Goal: Transaction & Acquisition: Download file/media

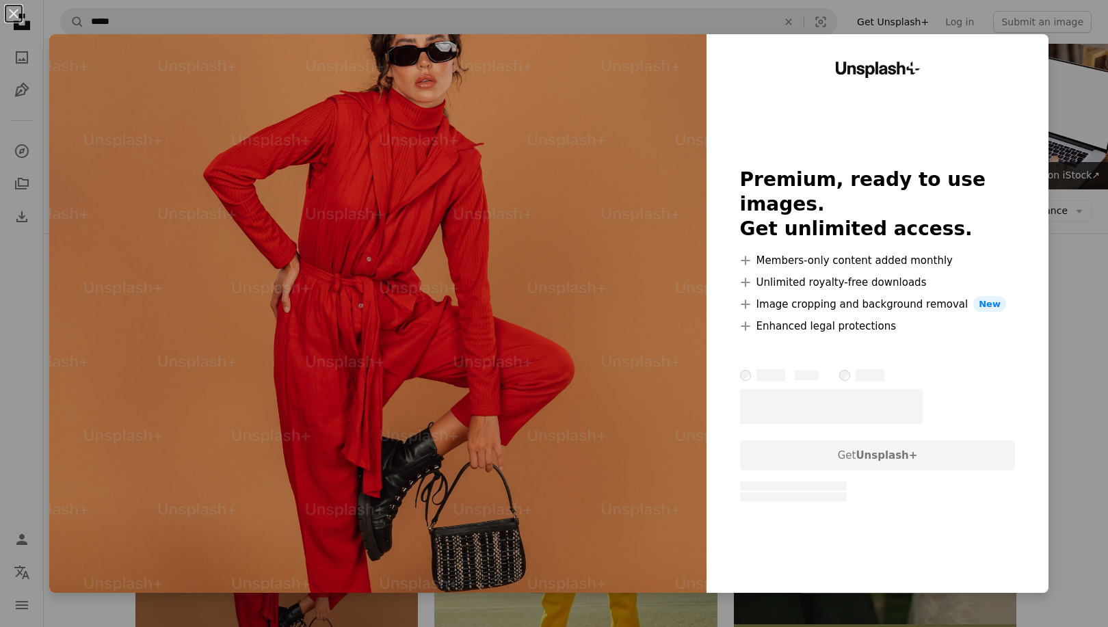
scroll to position [131, 0]
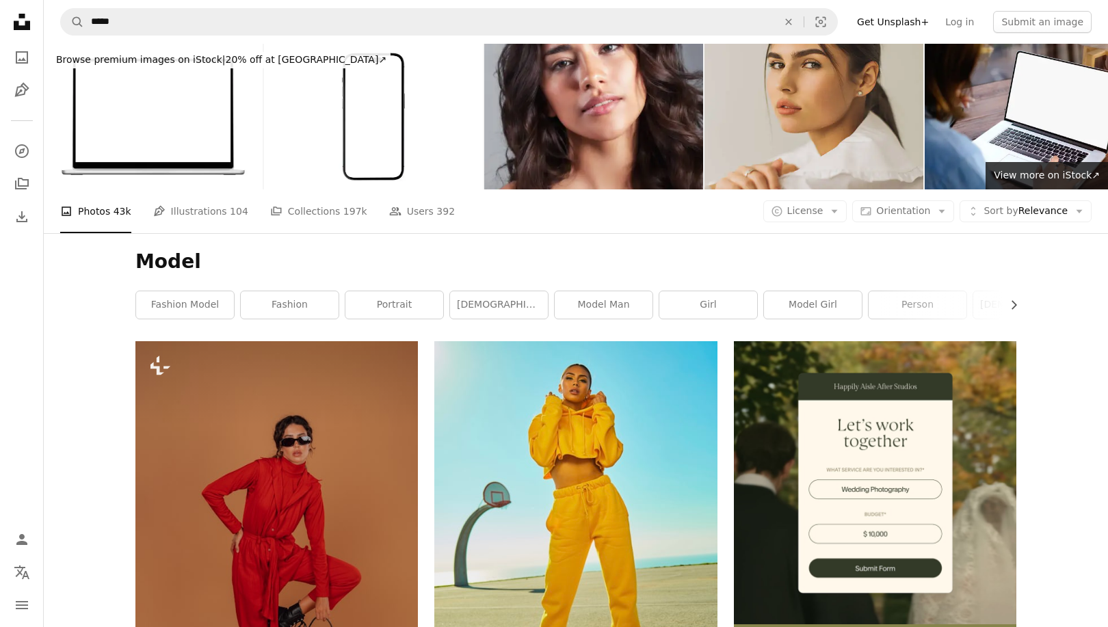
click at [557, 273] on h1 "Model" at bounding box center [575, 262] width 881 height 25
click at [579, 266] on h1 "Model" at bounding box center [575, 262] width 881 height 25
click at [219, 272] on h1 "Model" at bounding box center [575, 262] width 881 height 25
click at [180, 287] on div "Model Chevron right fashion model fashion portrait [DEMOGRAPHIC_DATA] model mod…" at bounding box center [576, 287] width 914 height 108
click at [182, 307] on link "fashion model" at bounding box center [185, 304] width 98 height 27
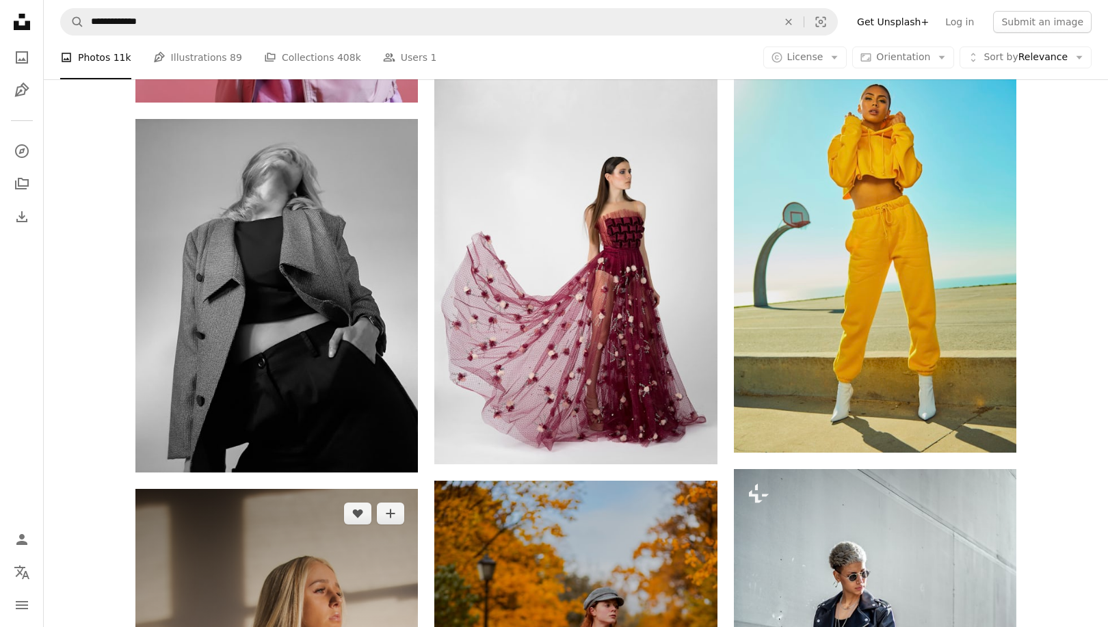
scroll to position [627, 0]
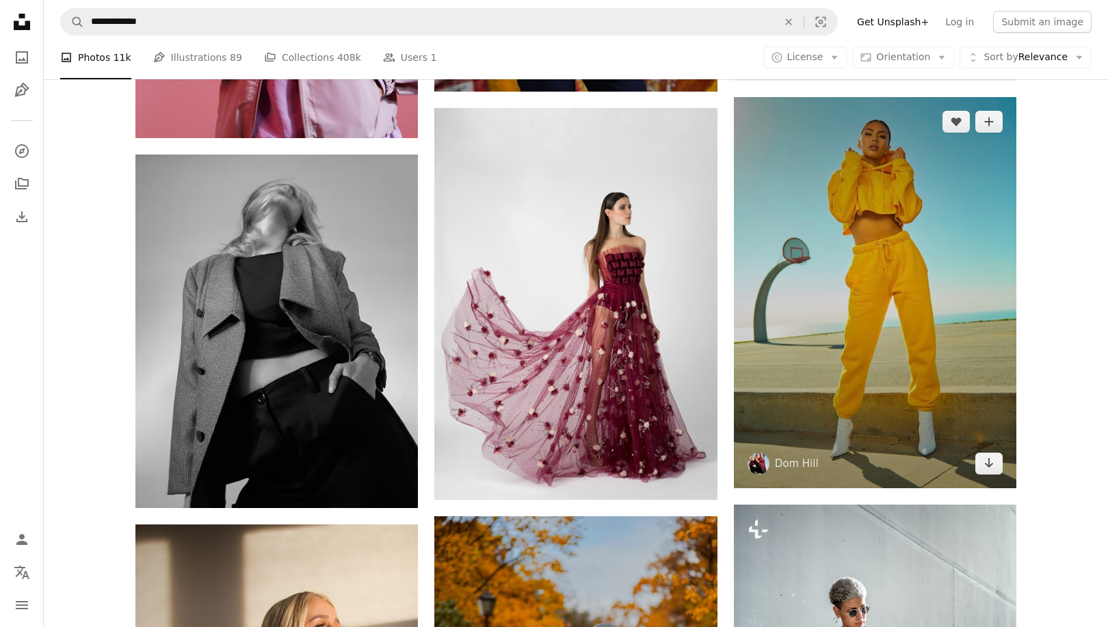
click at [965, 342] on img at bounding box center [875, 292] width 282 height 391
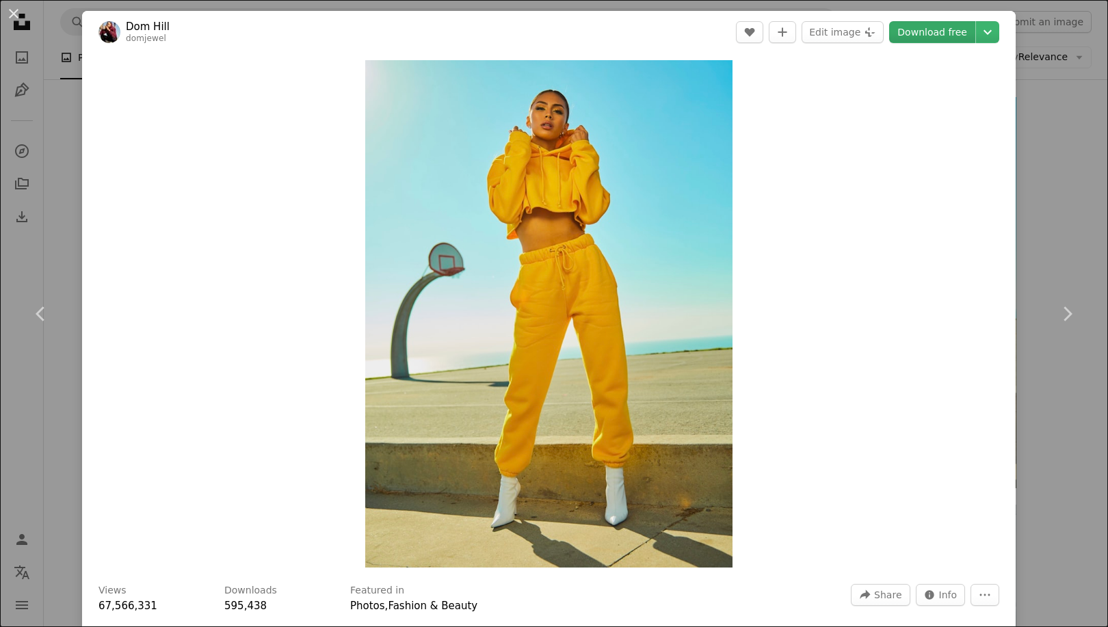
click at [943, 31] on link "Download free" at bounding box center [932, 32] width 86 height 22
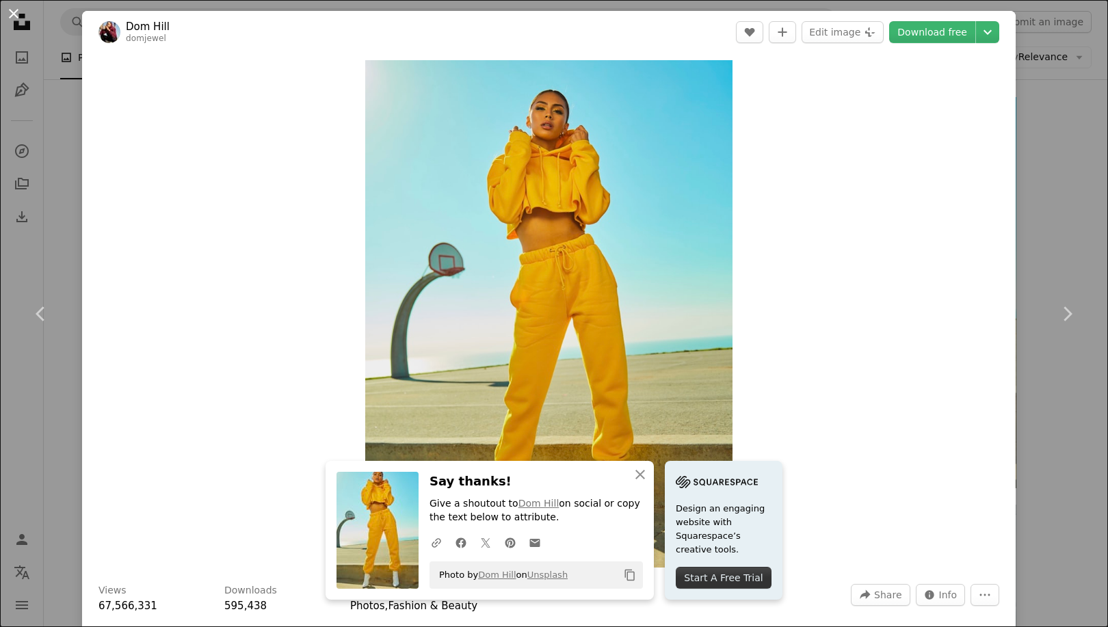
click at [15, 13] on button "An X shape" at bounding box center [13, 13] width 16 height 16
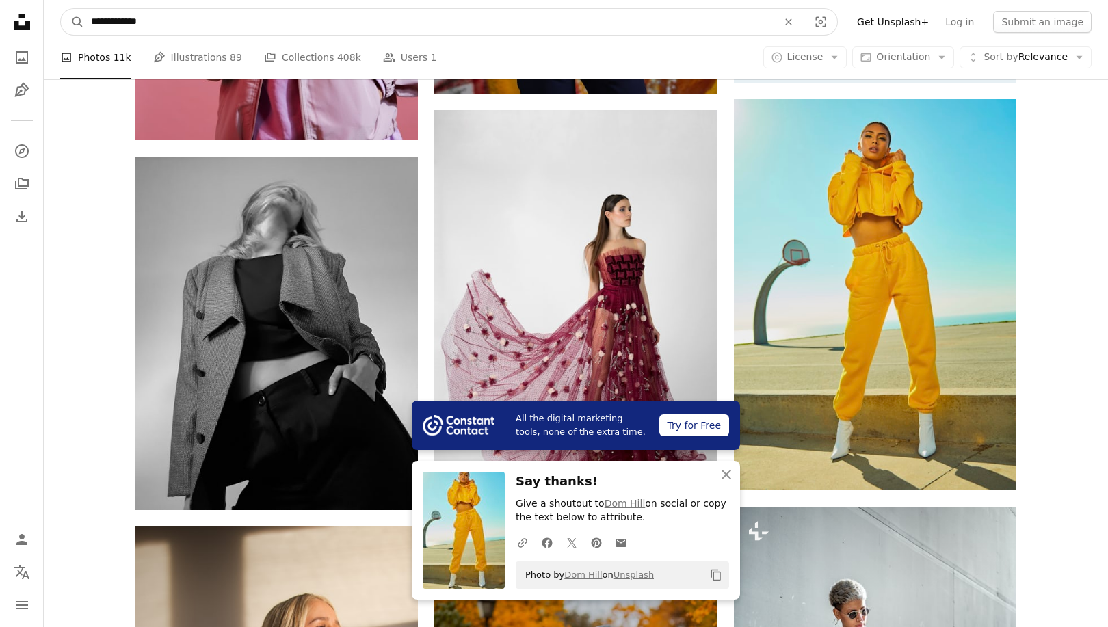
scroll to position [350, 0]
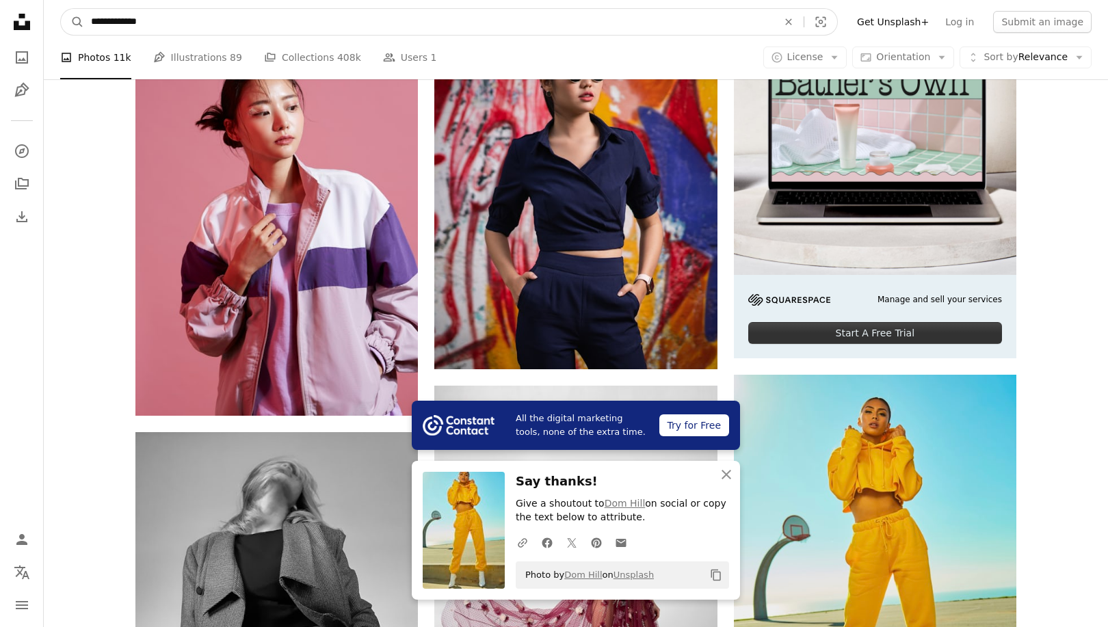
drag, startPoint x: 222, startPoint y: 27, endPoint x: -27, endPoint y: -88, distance: 274.6
type input "**********"
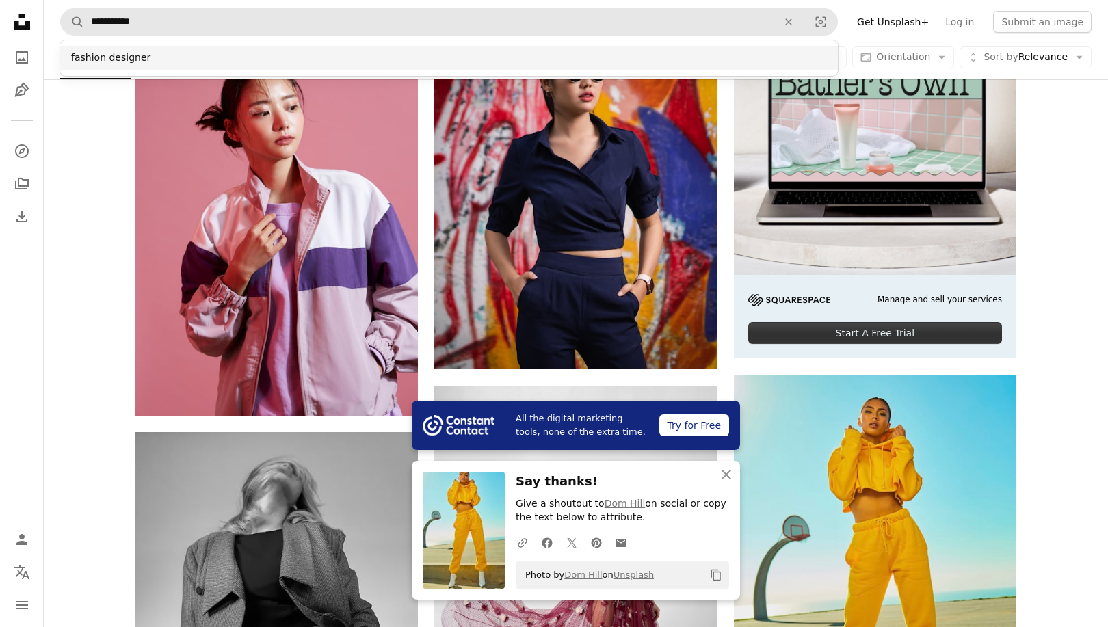
click at [121, 62] on div "fashion designer" at bounding box center [449, 58] width 778 height 25
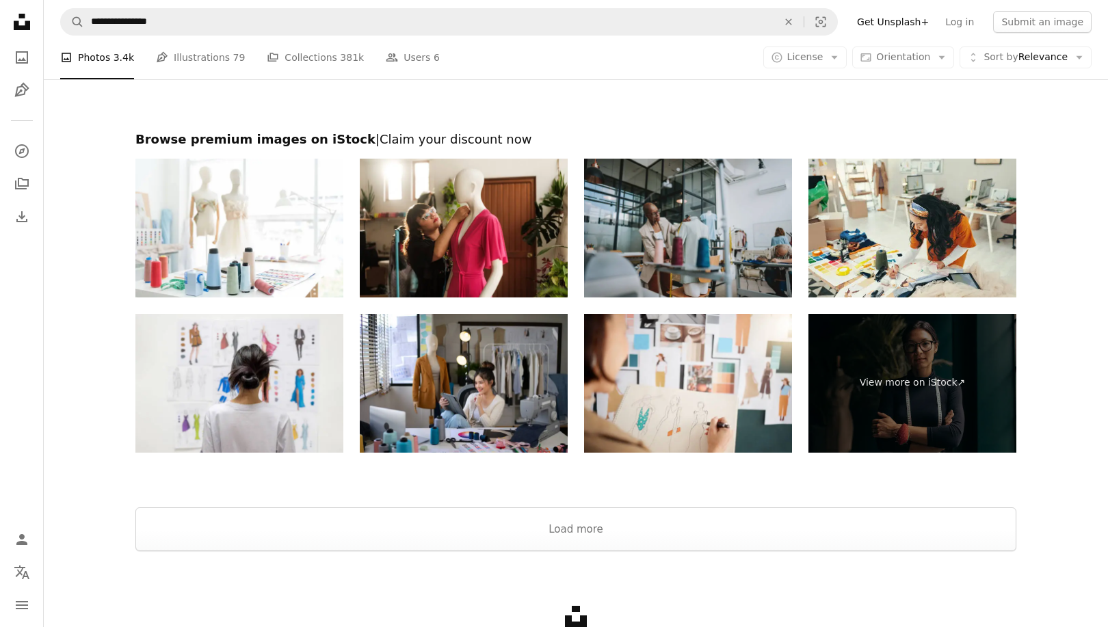
scroll to position [2871, 0]
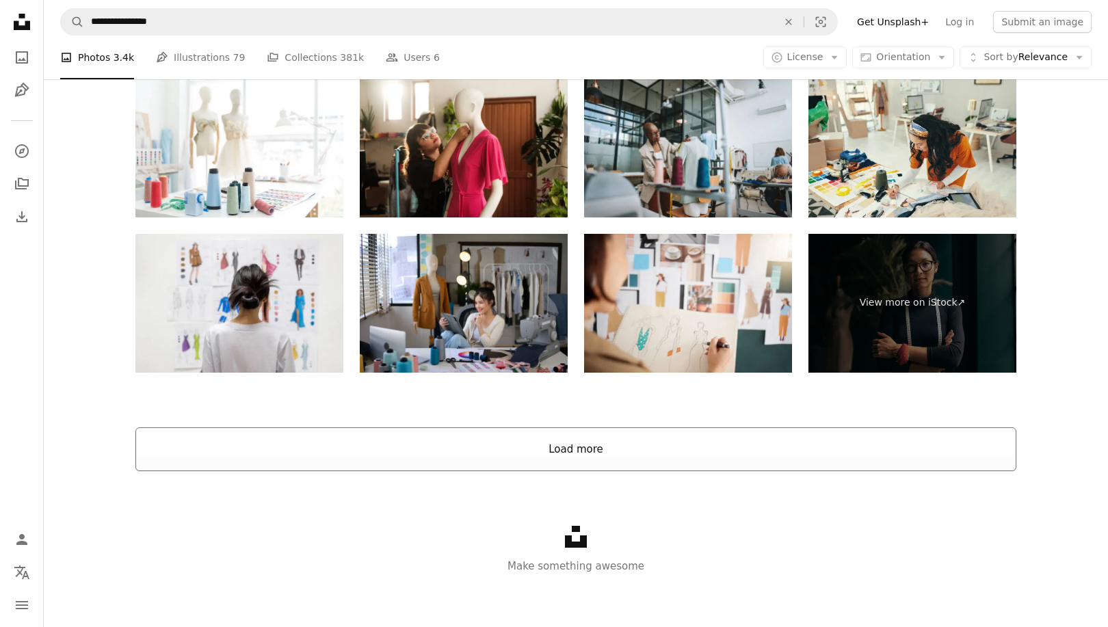
click at [611, 446] on button "Load more" at bounding box center [575, 450] width 881 height 44
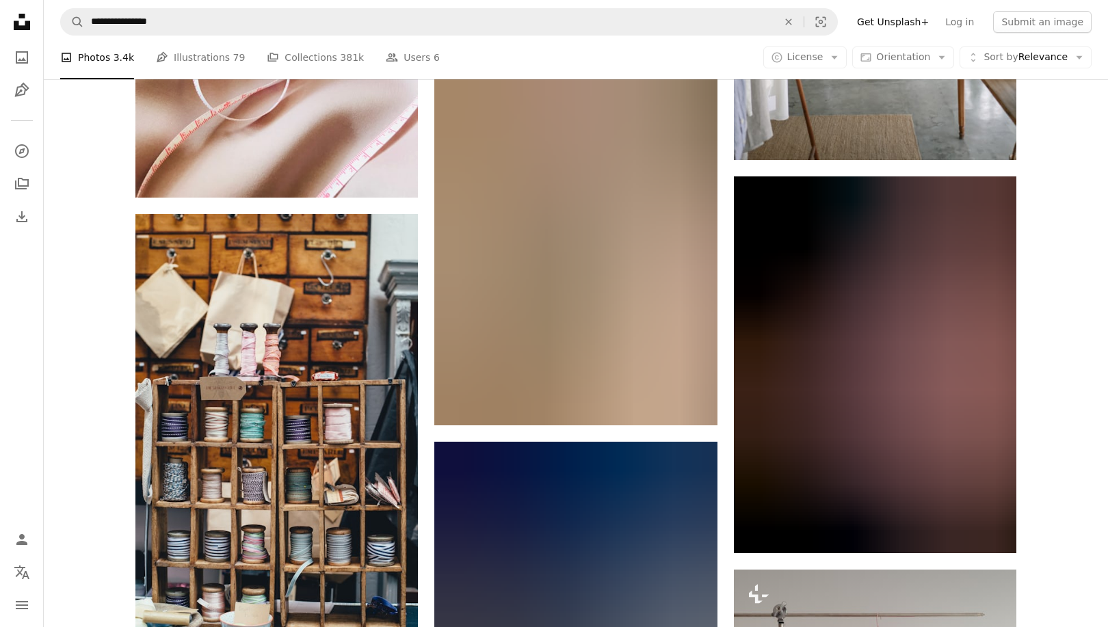
scroll to position [3977, 0]
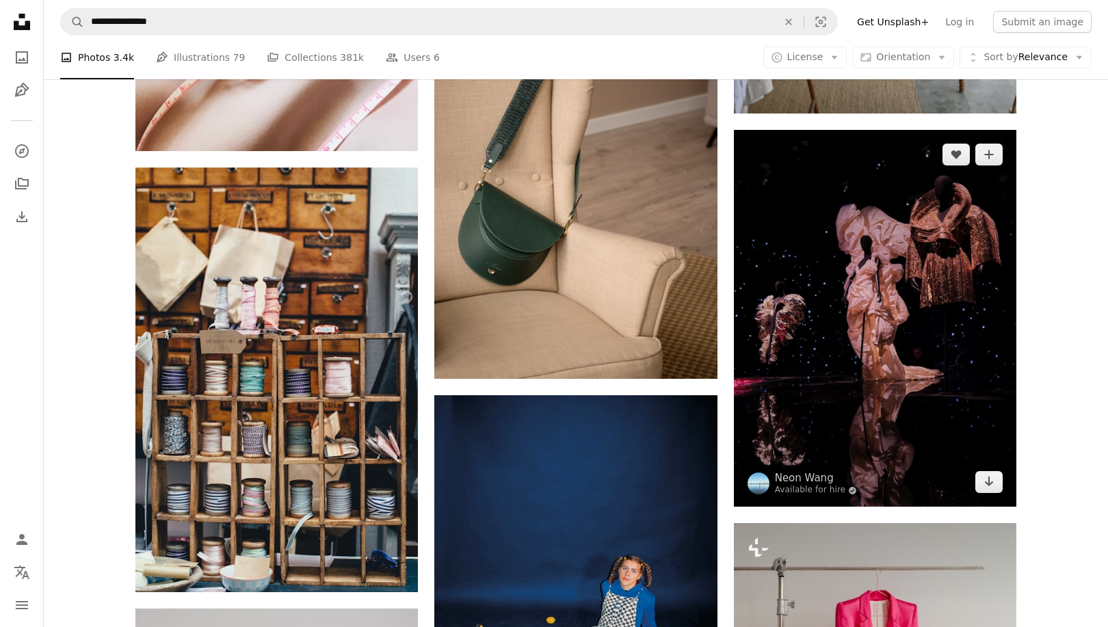
click at [960, 355] on img at bounding box center [875, 318] width 282 height 377
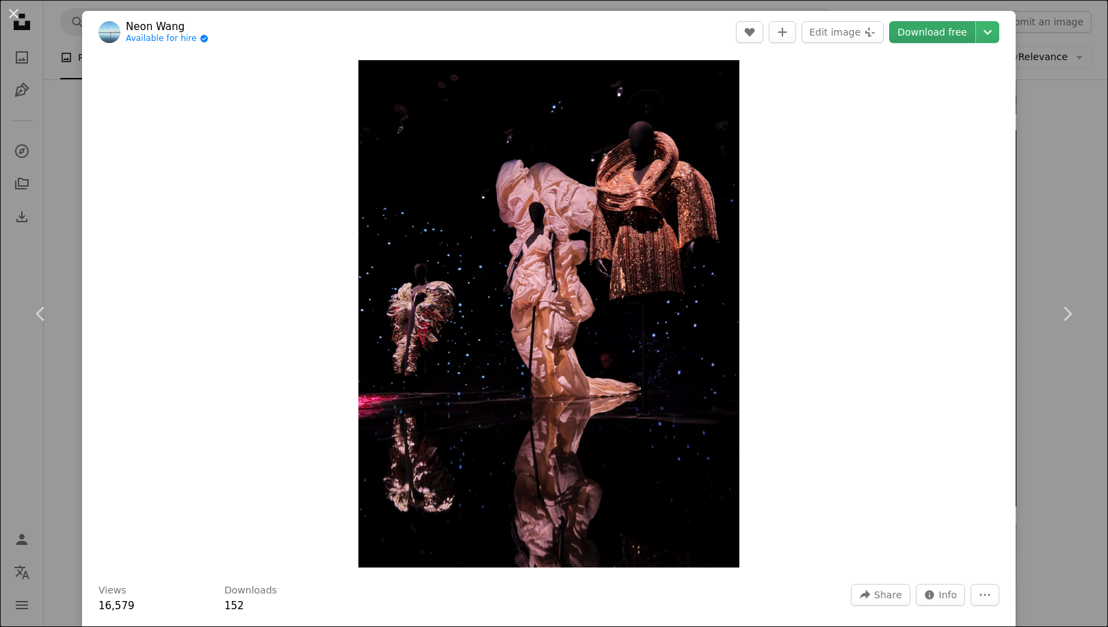
click at [941, 41] on link "Download free" at bounding box center [932, 32] width 86 height 22
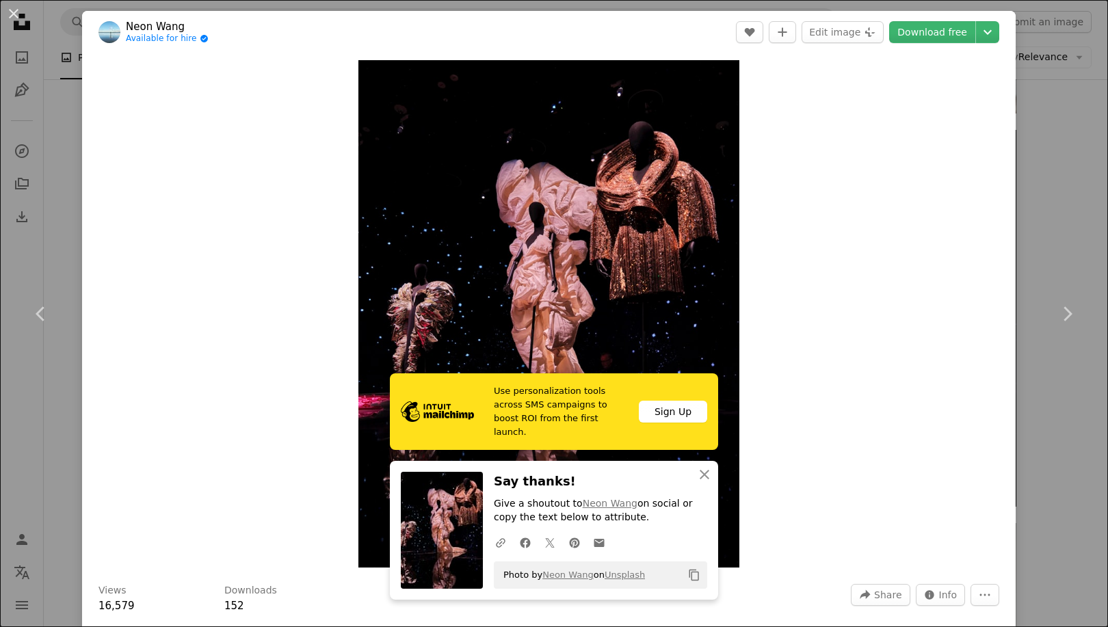
click at [250, 219] on div "Zoom in" at bounding box center [549, 313] width 934 height 521
click at [51, 548] on div "An X shape Chevron left Chevron right Use personalization tools across SMS camp…" at bounding box center [554, 313] width 1108 height 627
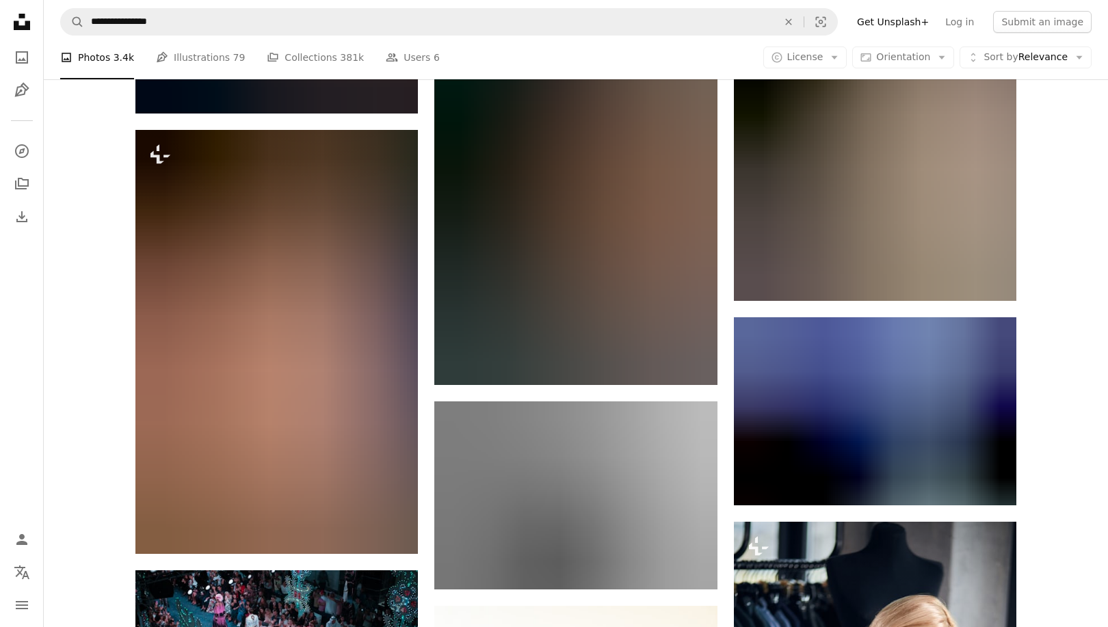
scroll to position [5770, 0]
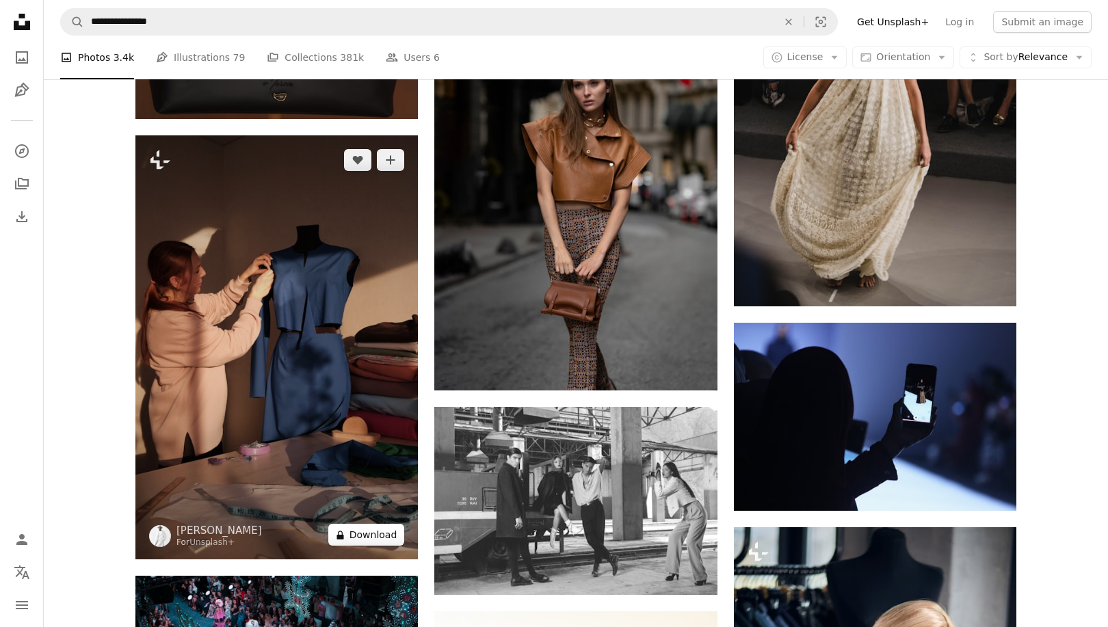
click at [368, 536] on button "A lock Download" at bounding box center [366, 535] width 77 height 22
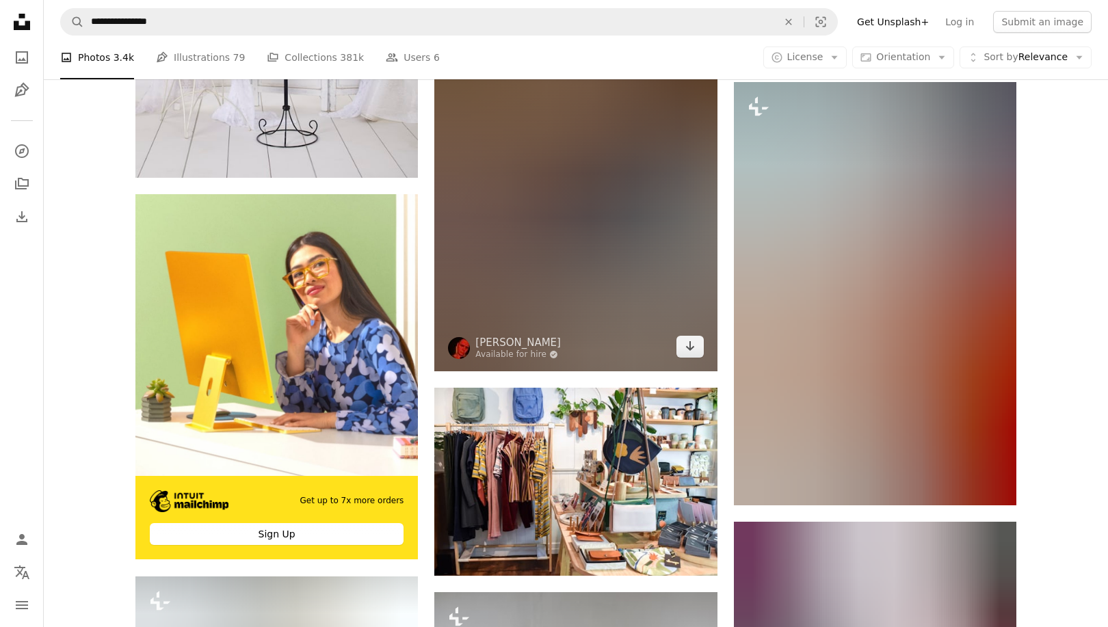
scroll to position [2971, 0]
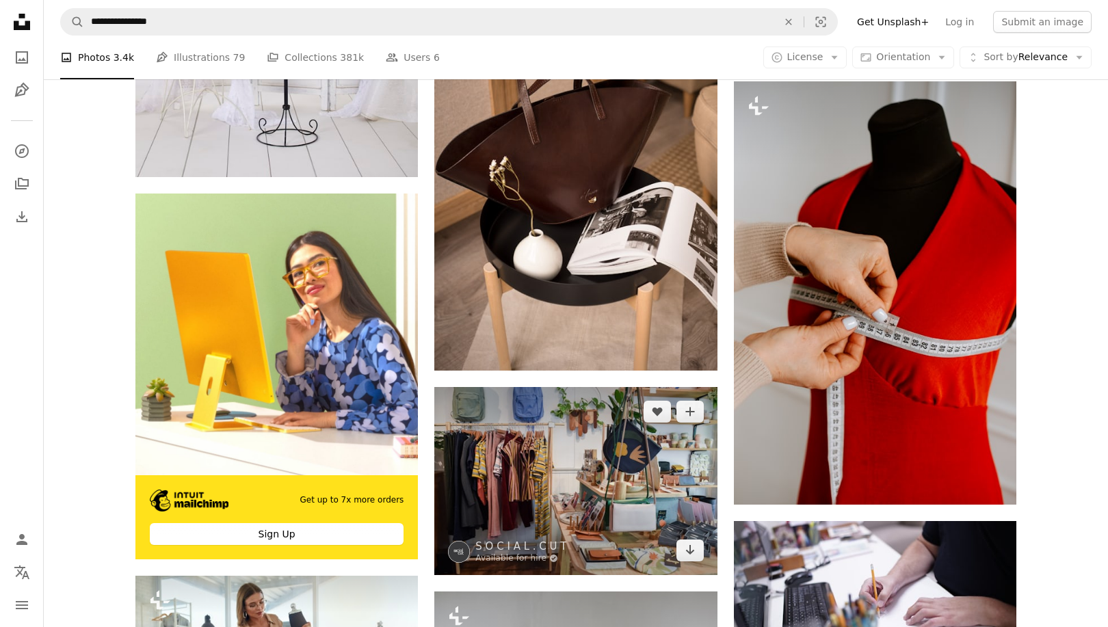
click at [612, 528] on img at bounding box center [575, 481] width 282 height 188
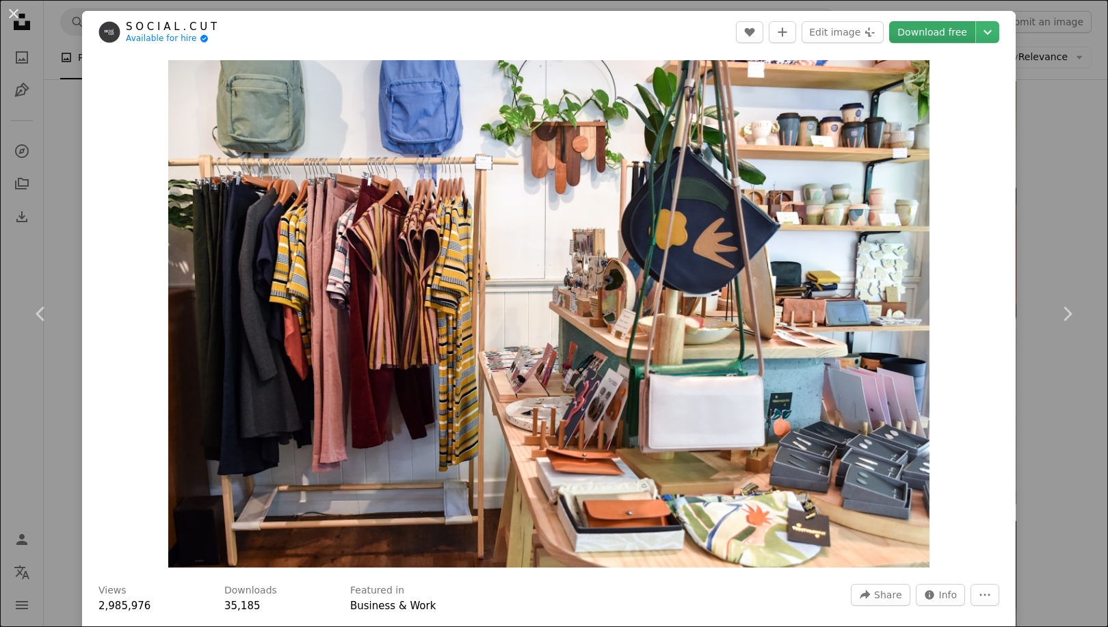
click at [925, 29] on link "Download free" at bounding box center [932, 32] width 86 height 22
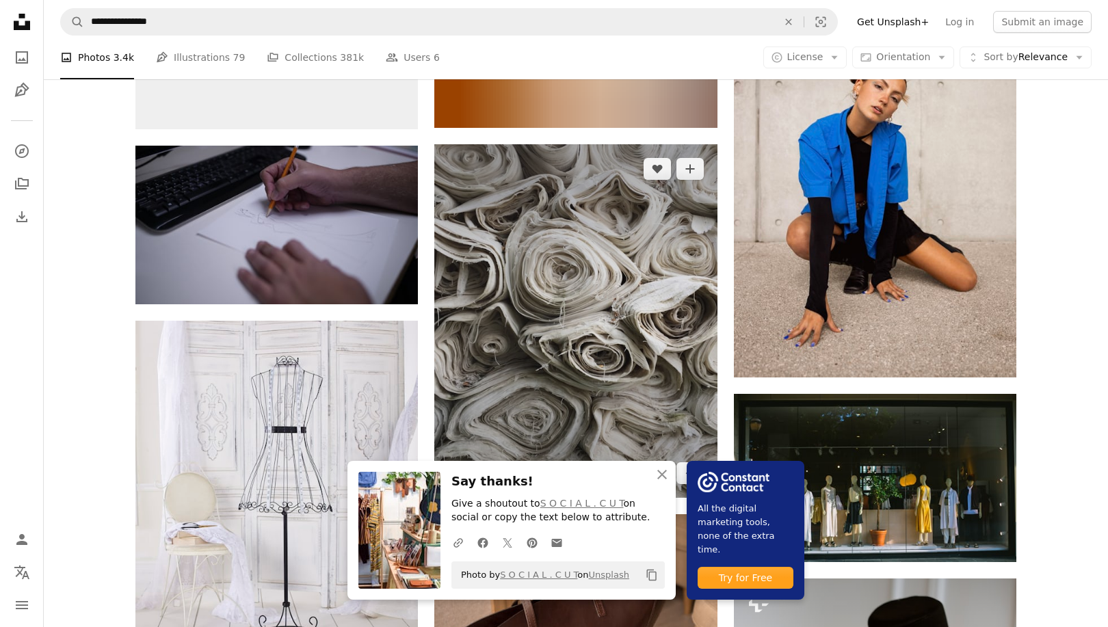
scroll to position [2534, 0]
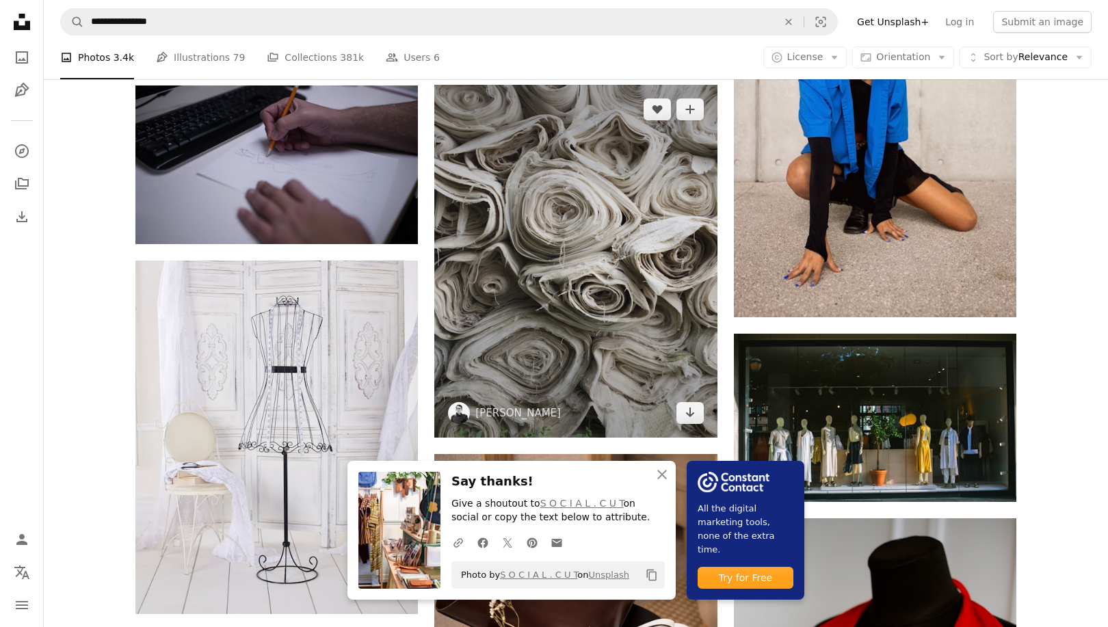
click at [672, 209] on img at bounding box center [575, 262] width 282 height 354
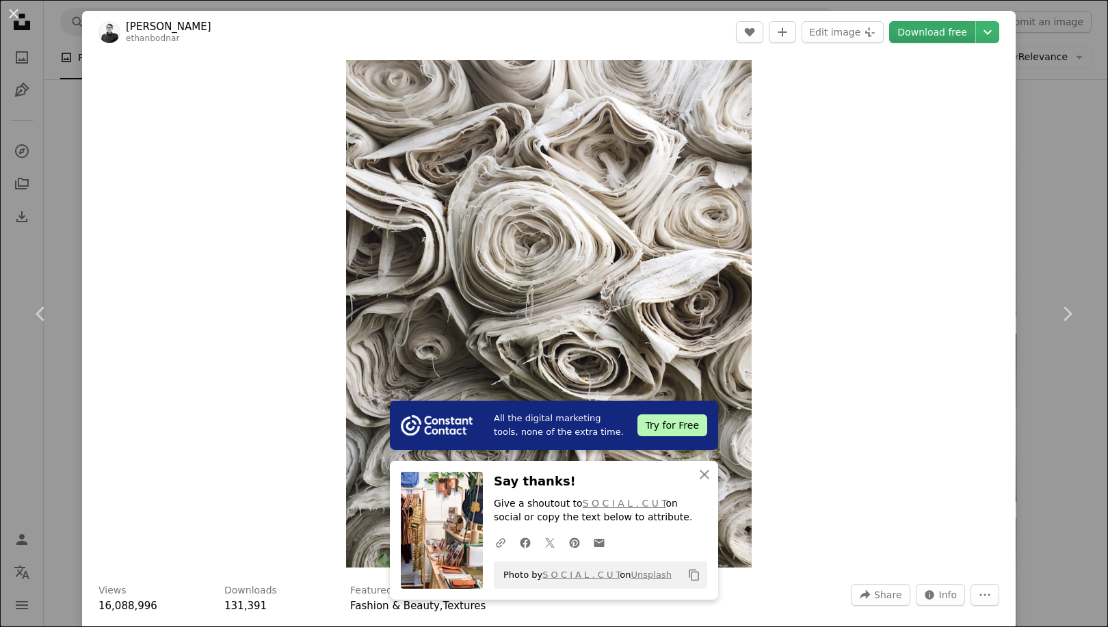
click at [928, 31] on link "Download free" at bounding box center [932, 32] width 86 height 22
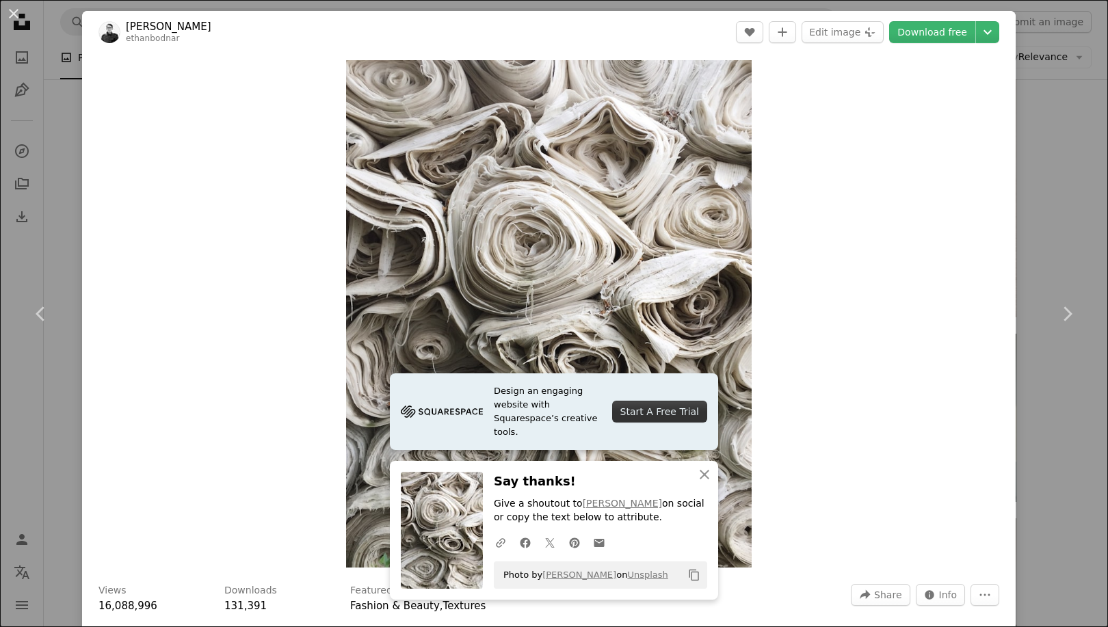
click at [1073, 176] on div "An X shape Chevron left Chevron right Design an engaging website with Squarespa…" at bounding box center [554, 313] width 1108 height 627
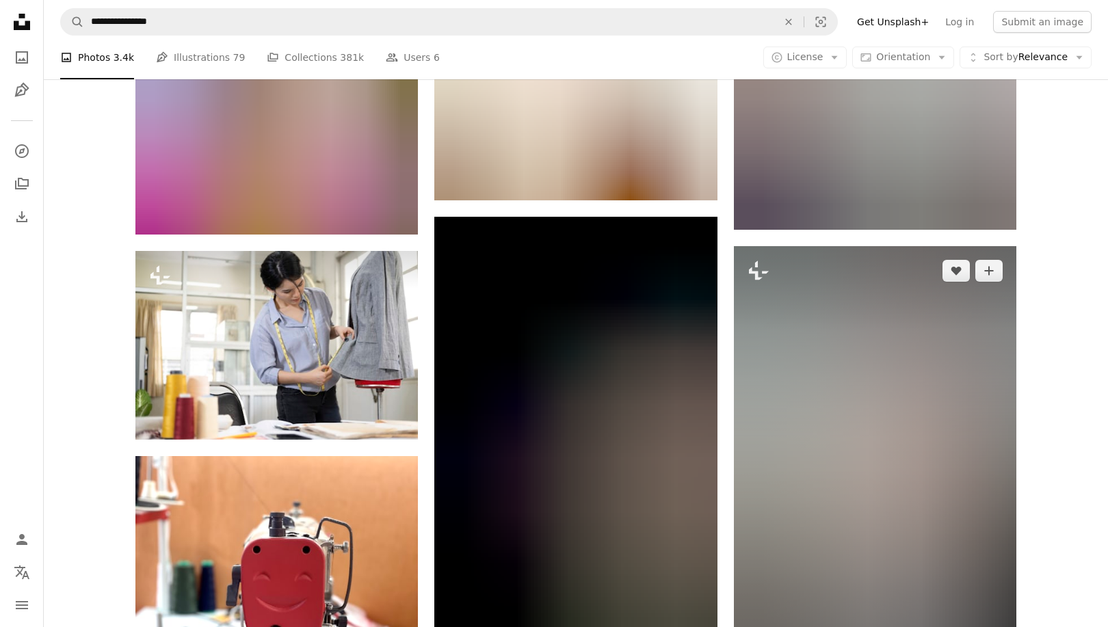
scroll to position [1356, 0]
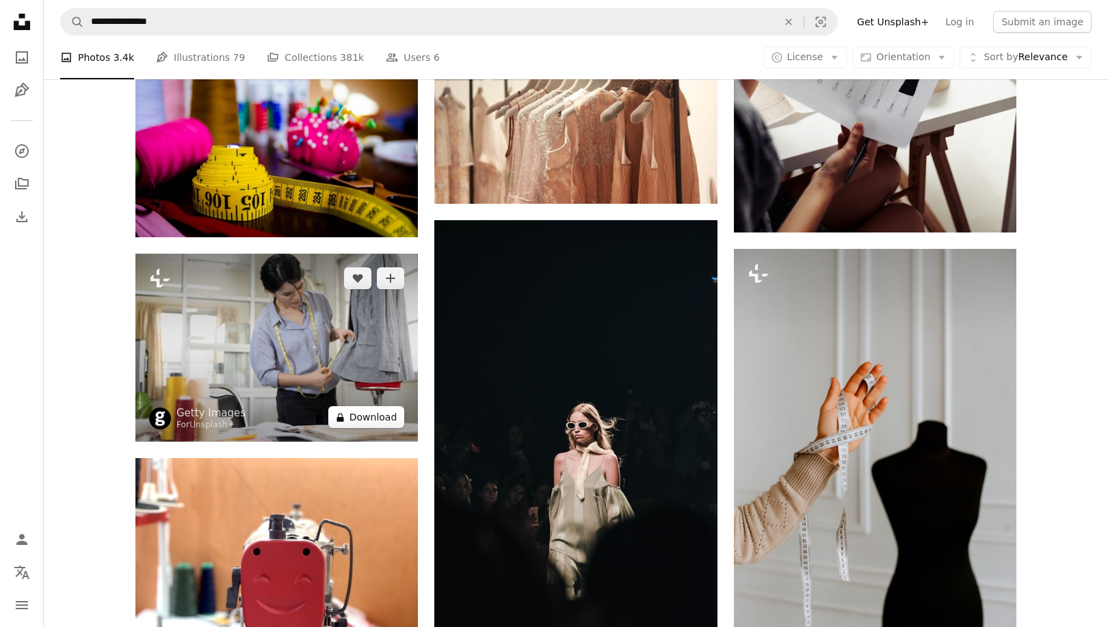
click at [358, 413] on button "A lock Download" at bounding box center [366, 417] width 77 height 22
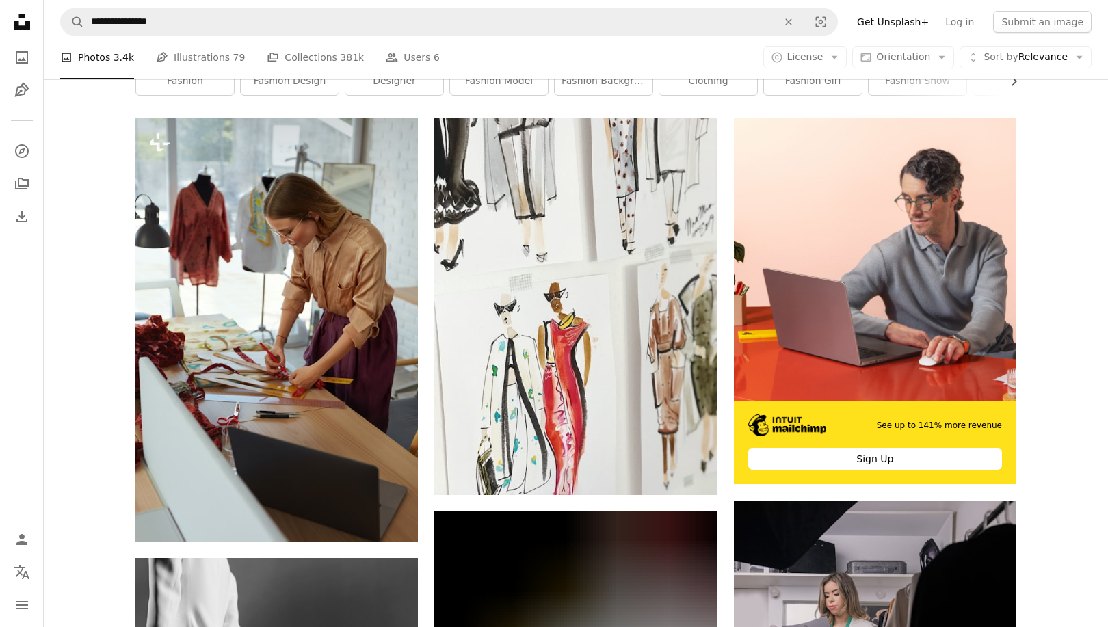
scroll to position [141, 0]
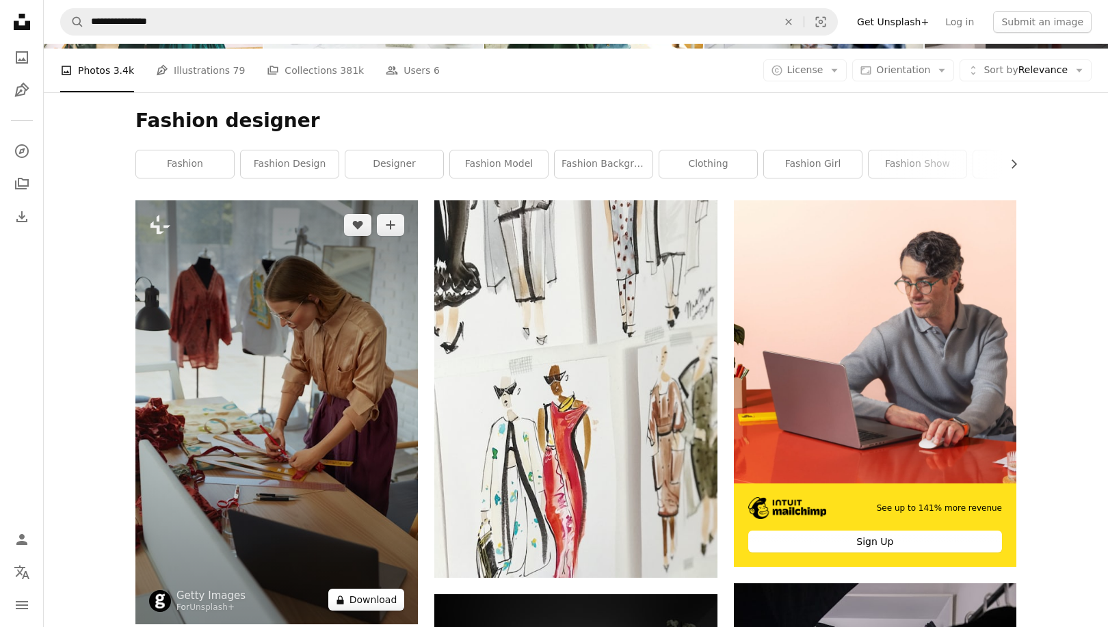
click at [365, 594] on button "A lock Download" at bounding box center [366, 600] width 77 height 22
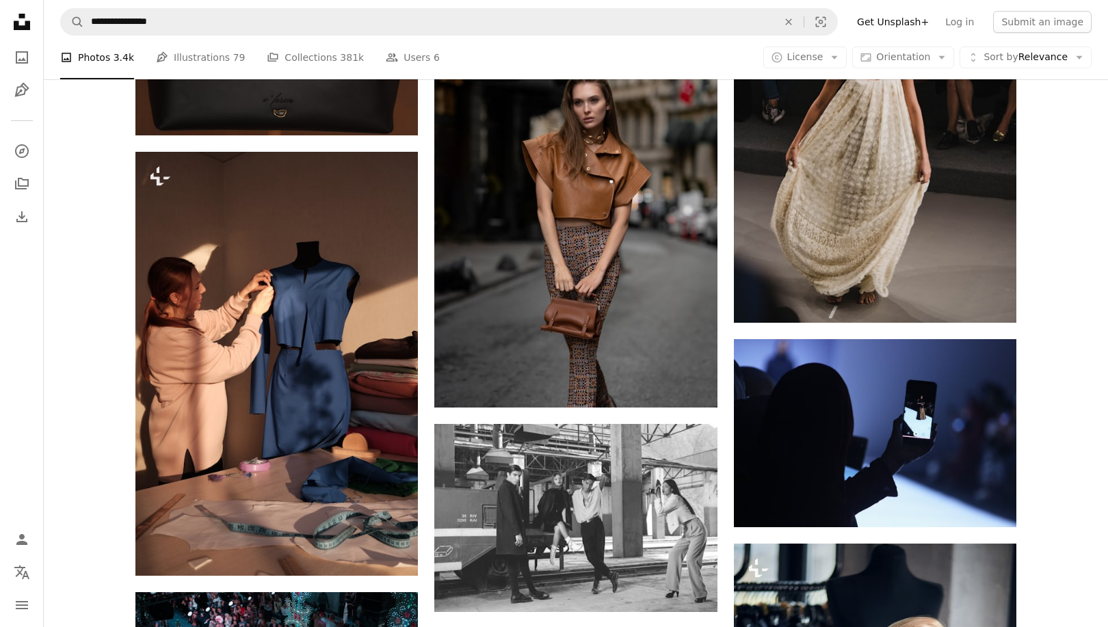
scroll to position [5795, 0]
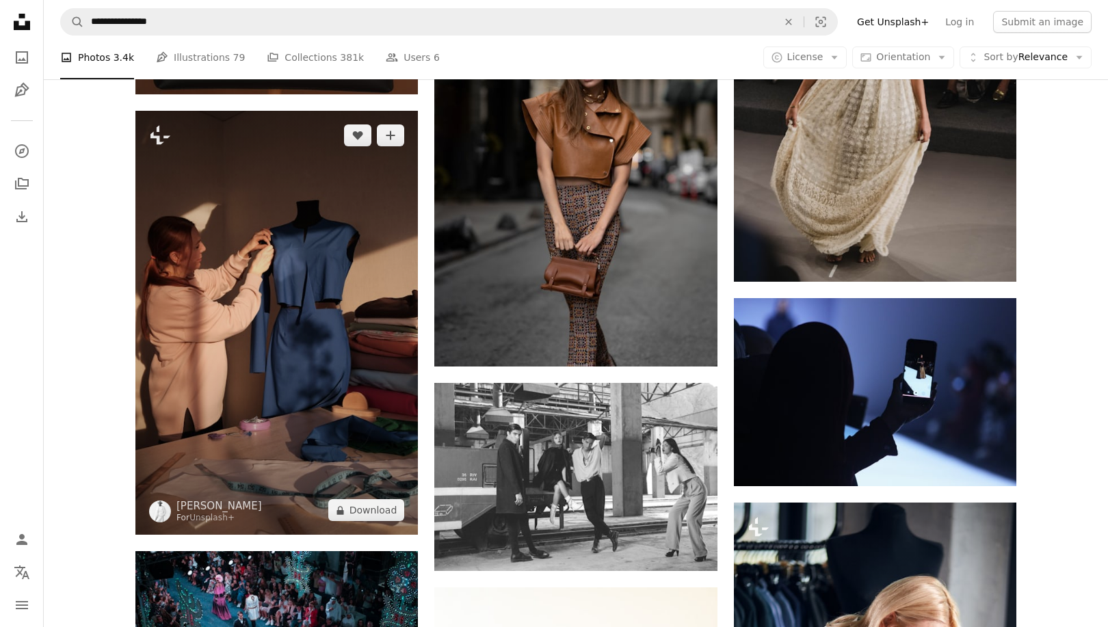
click at [376, 382] on img at bounding box center [276, 323] width 282 height 424
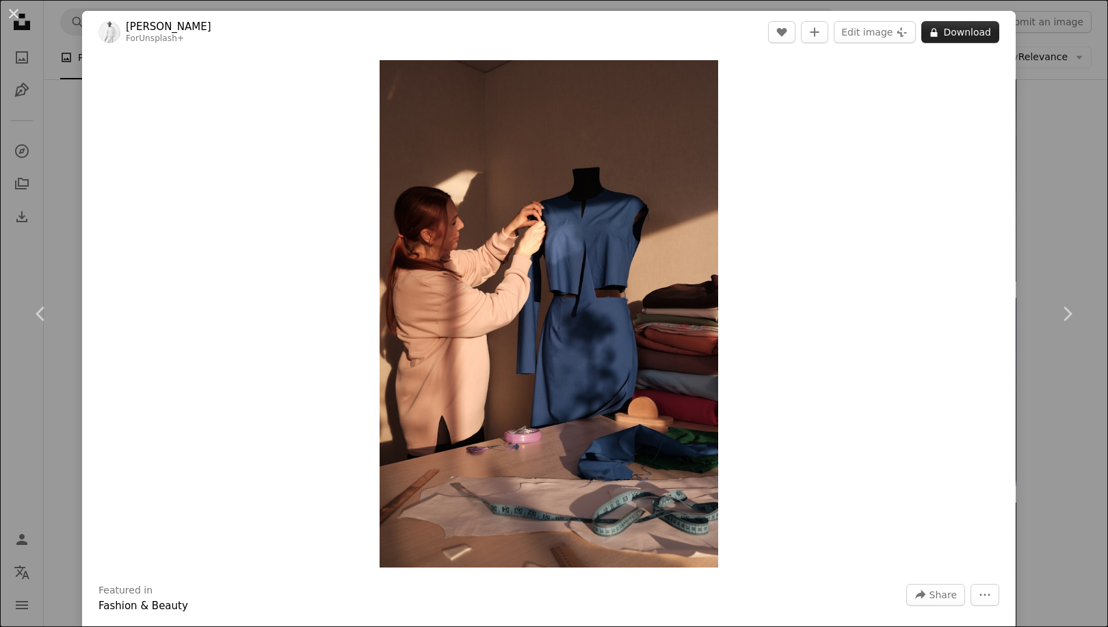
click at [969, 36] on button "A lock Download" at bounding box center [960, 32] width 78 height 22
